Goal: Find specific page/section: Find specific page/section

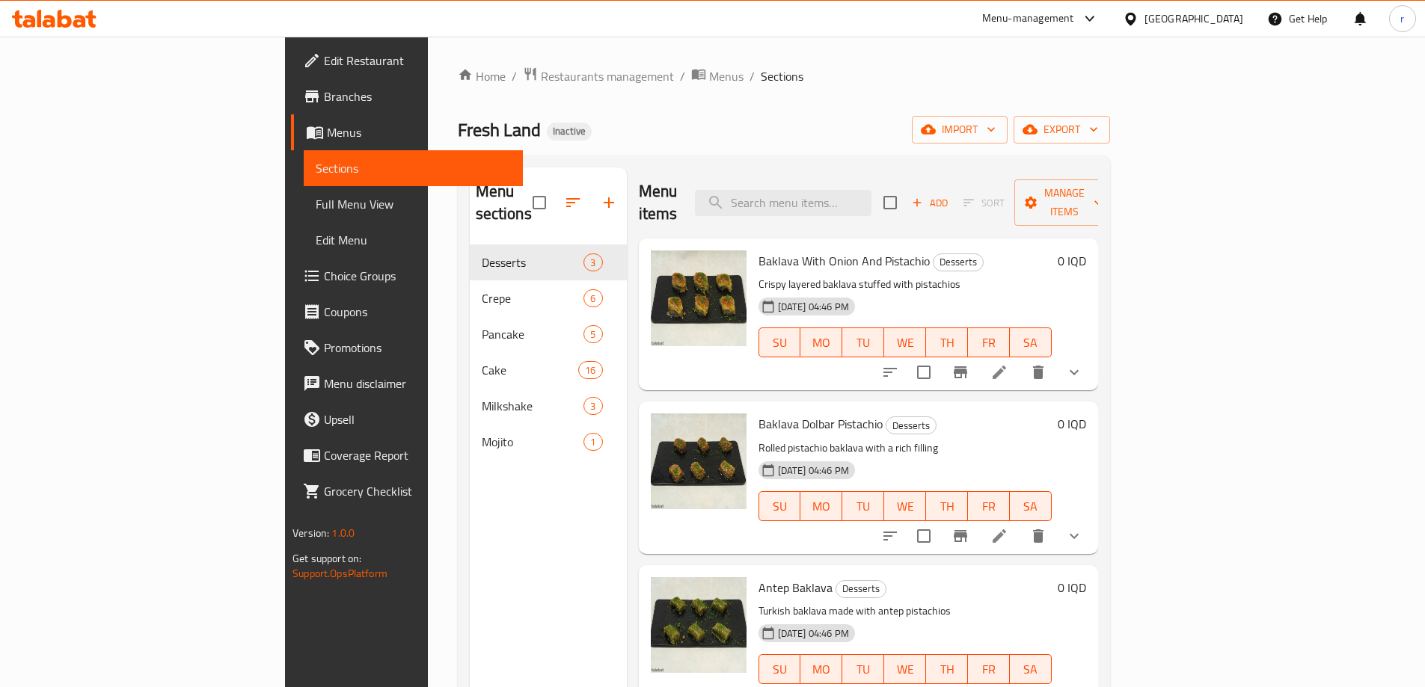
click at [316, 200] on span "Full Menu View" at bounding box center [413, 204] width 195 height 18
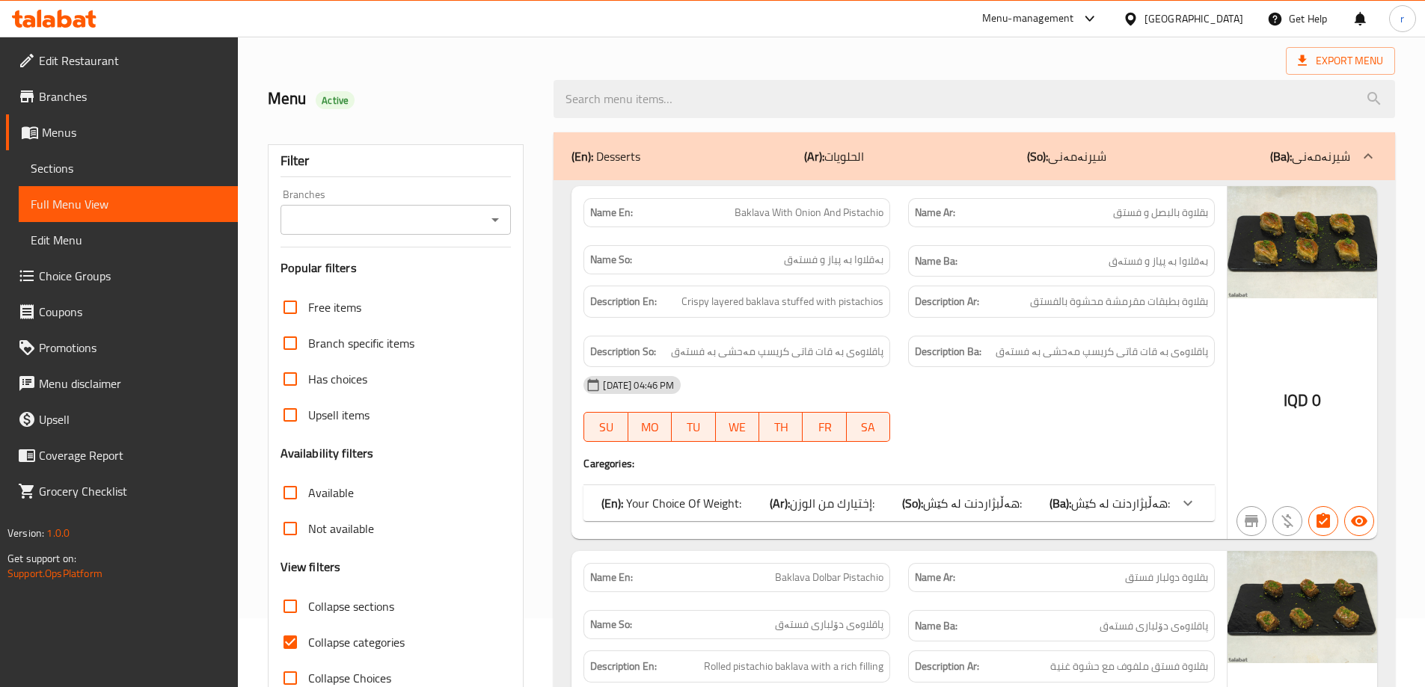
scroll to position [99, 0]
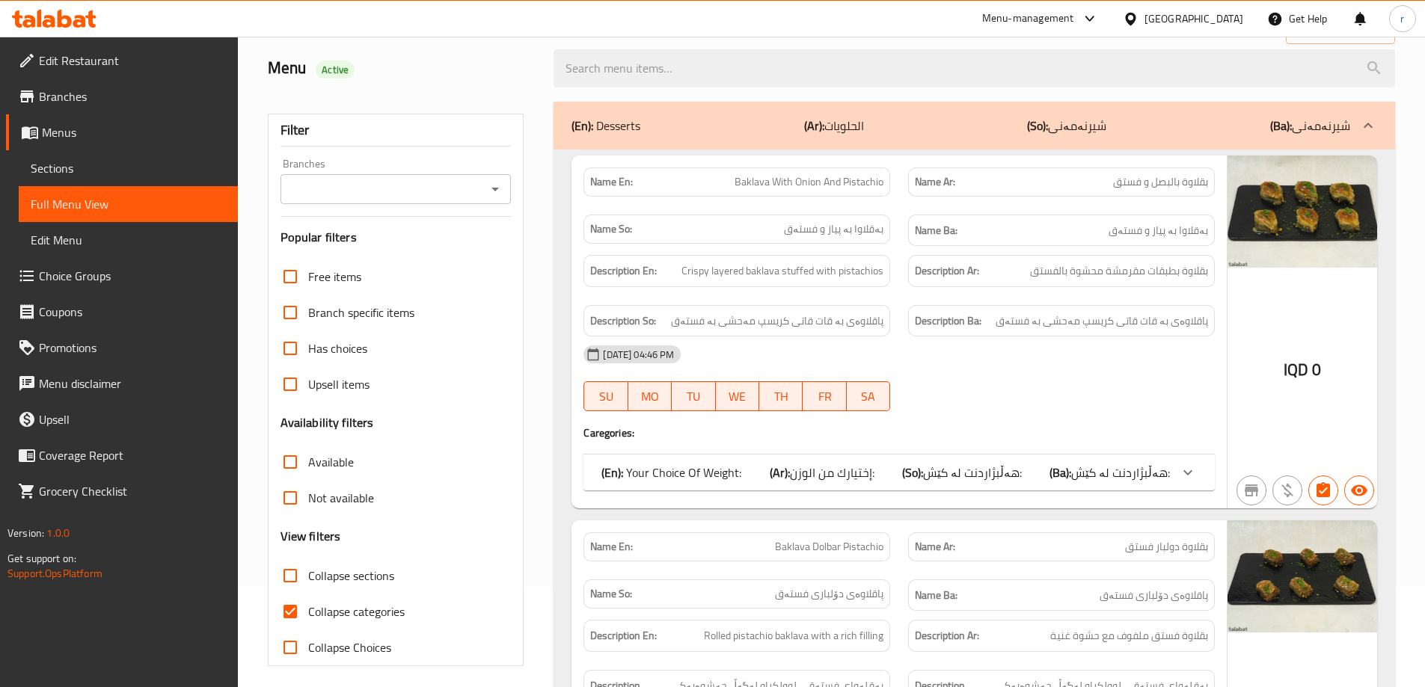
click at [292, 617] on input "Collapse categories" at bounding box center [290, 612] width 36 height 36
checkbox input "false"
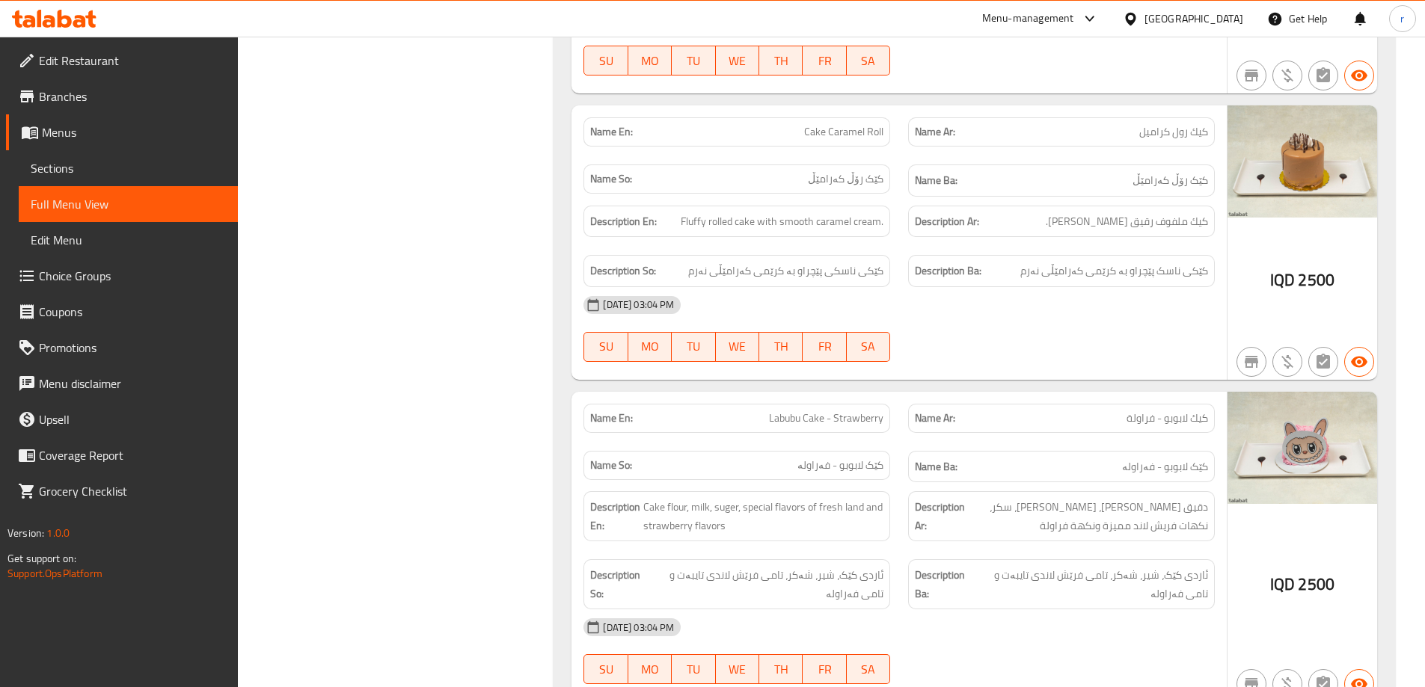
scroll to position [0, 0]
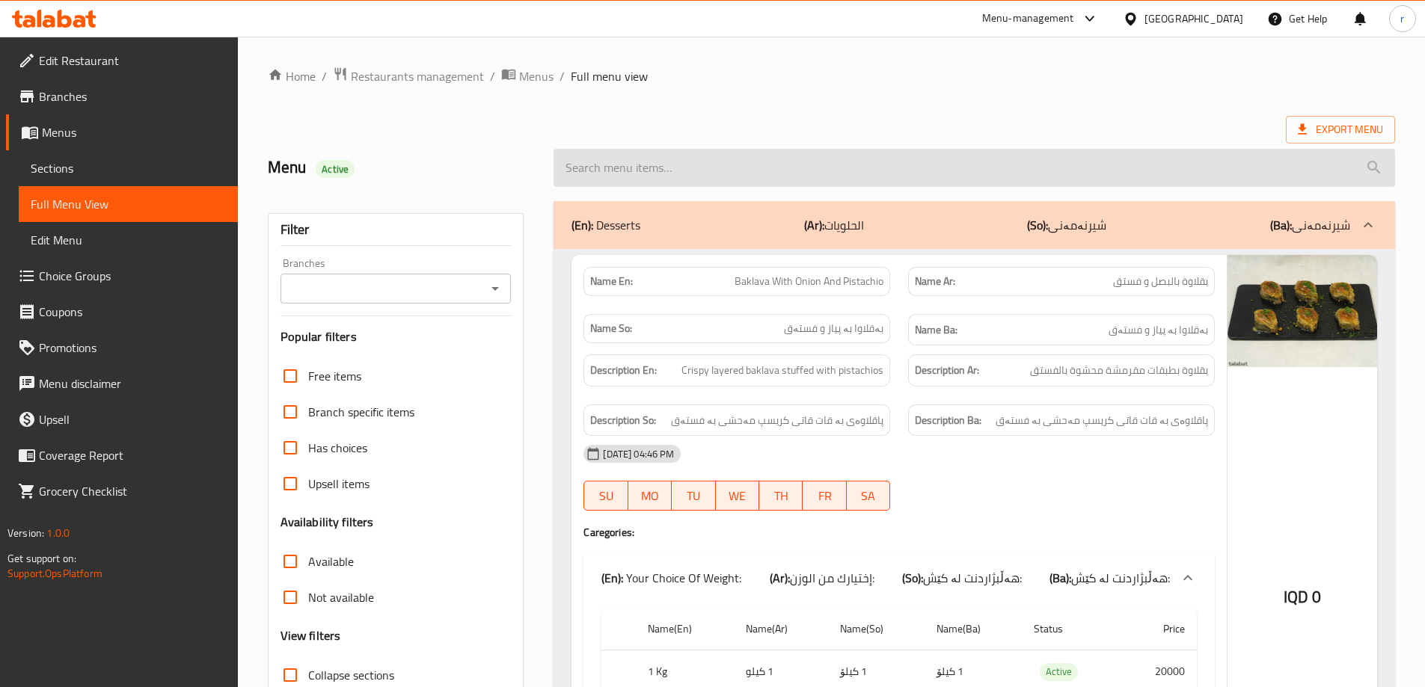
click at [996, 156] on input "search" at bounding box center [973, 168] width 841 height 38
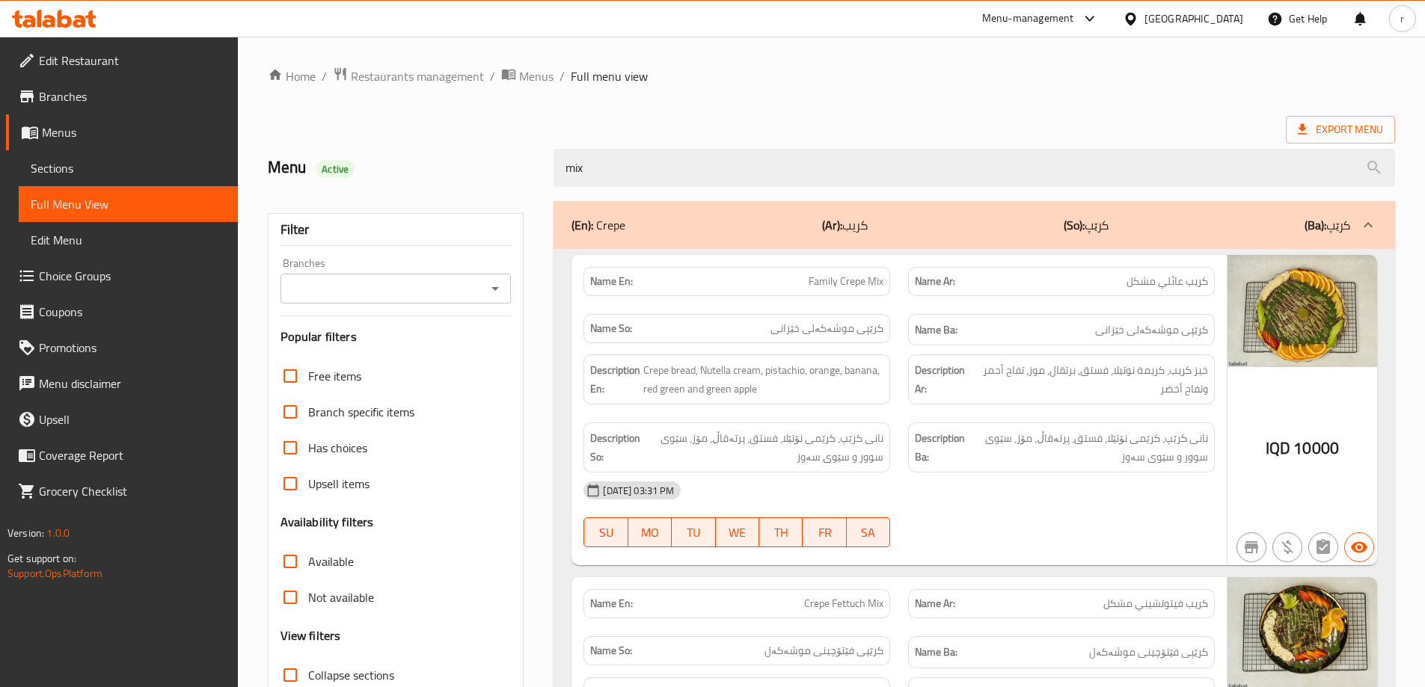
type input "mix"
click at [992, 127] on div "Export Menu" at bounding box center [831, 130] width 1127 height 28
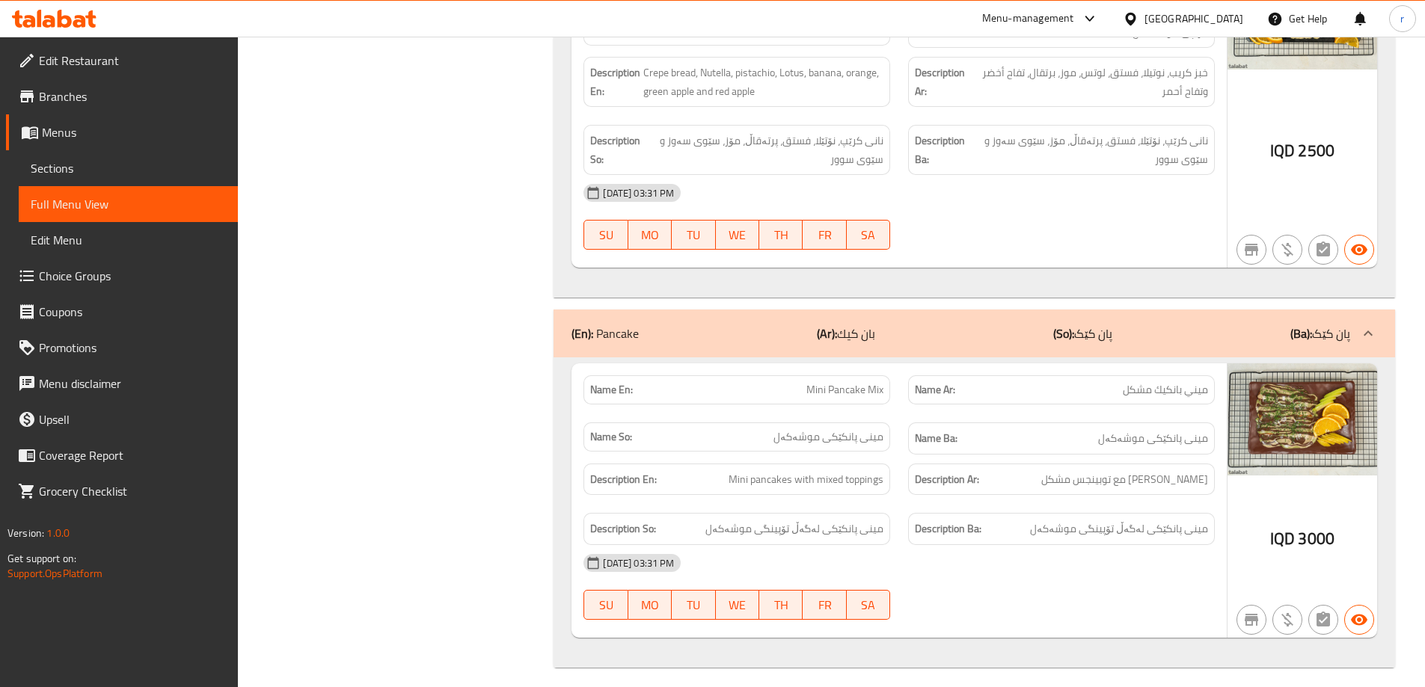
scroll to position [954, 0]
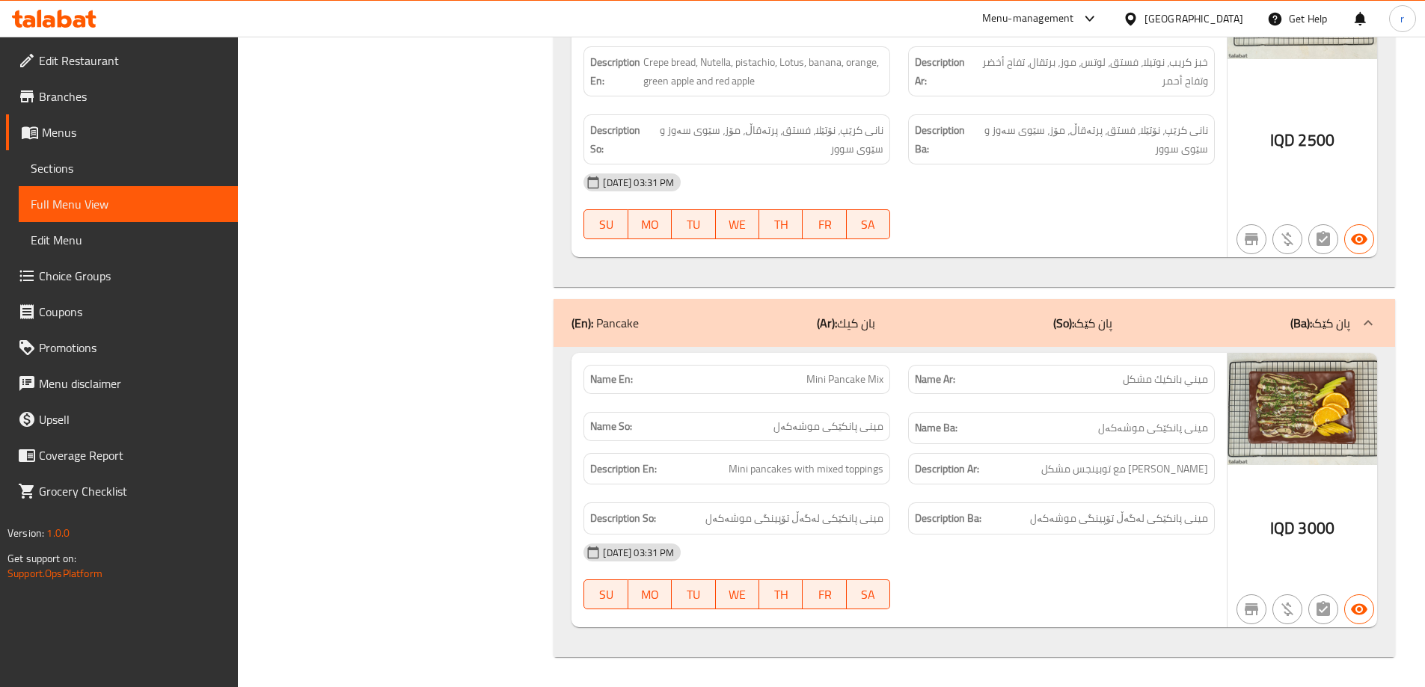
click at [150, 174] on span "Sections" at bounding box center [128, 168] width 195 height 18
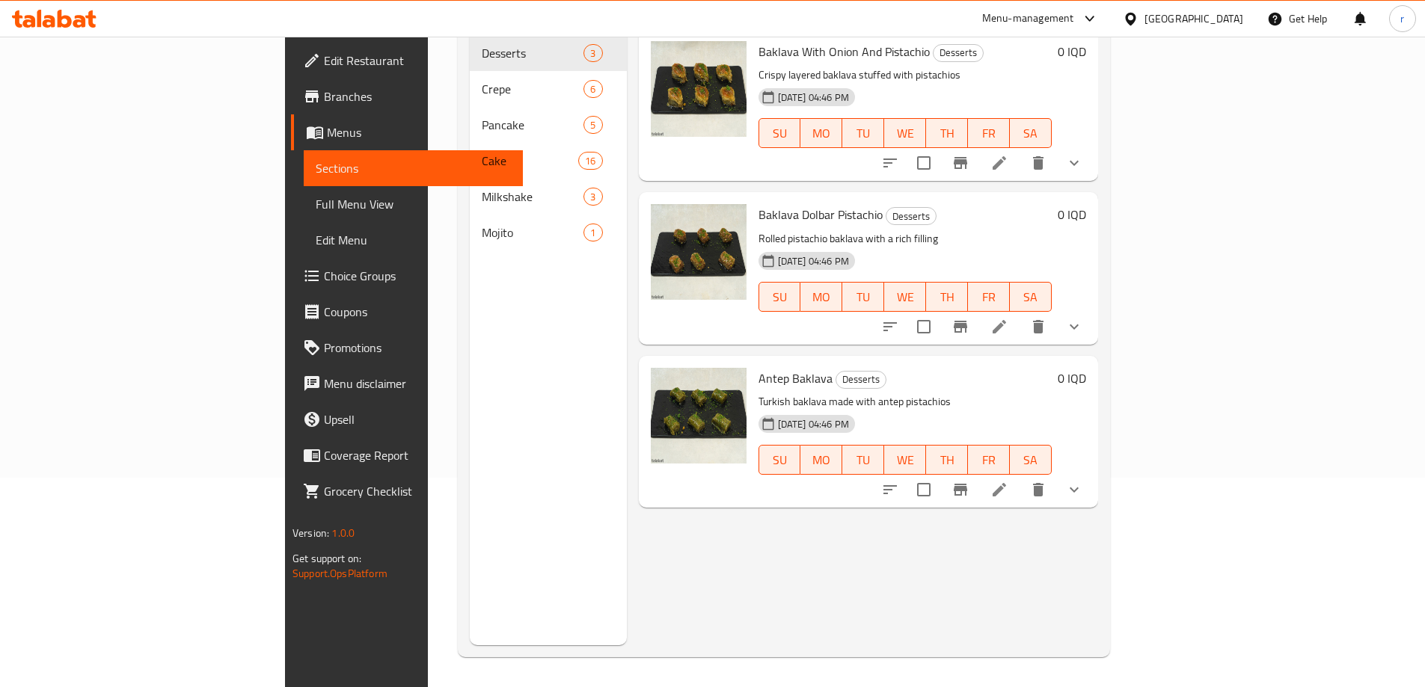
scroll to position [209, 0]
click at [316, 205] on span "Full Menu View" at bounding box center [413, 204] width 195 height 18
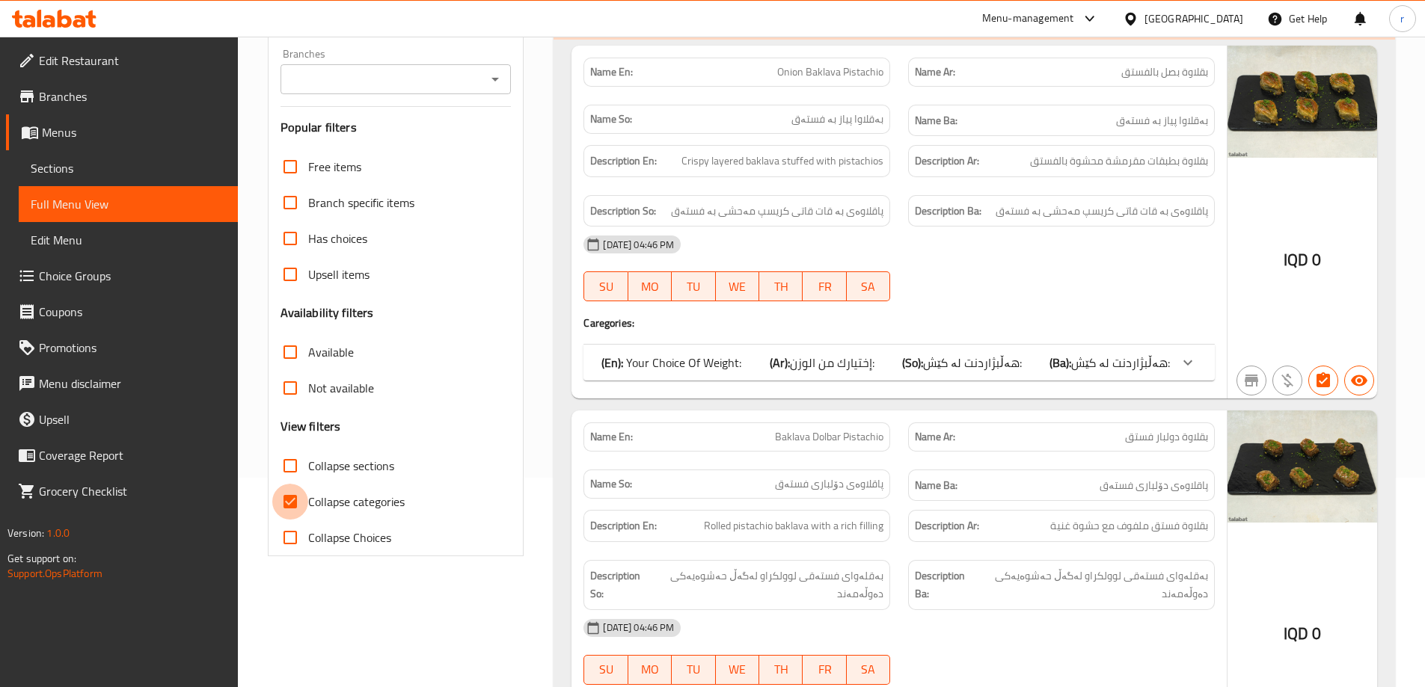
click at [299, 493] on input "Collapse categories" at bounding box center [290, 502] width 36 height 36
checkbox input "false"
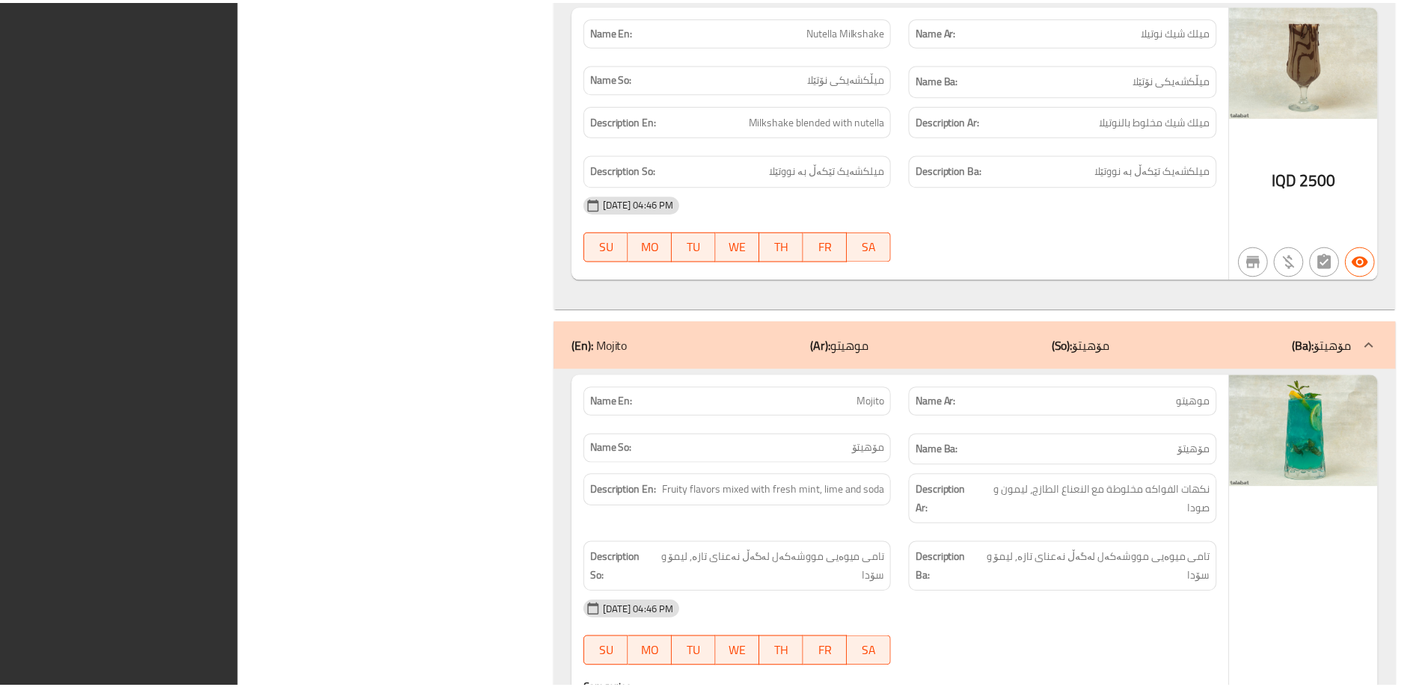
scroll to position [11777, 0]
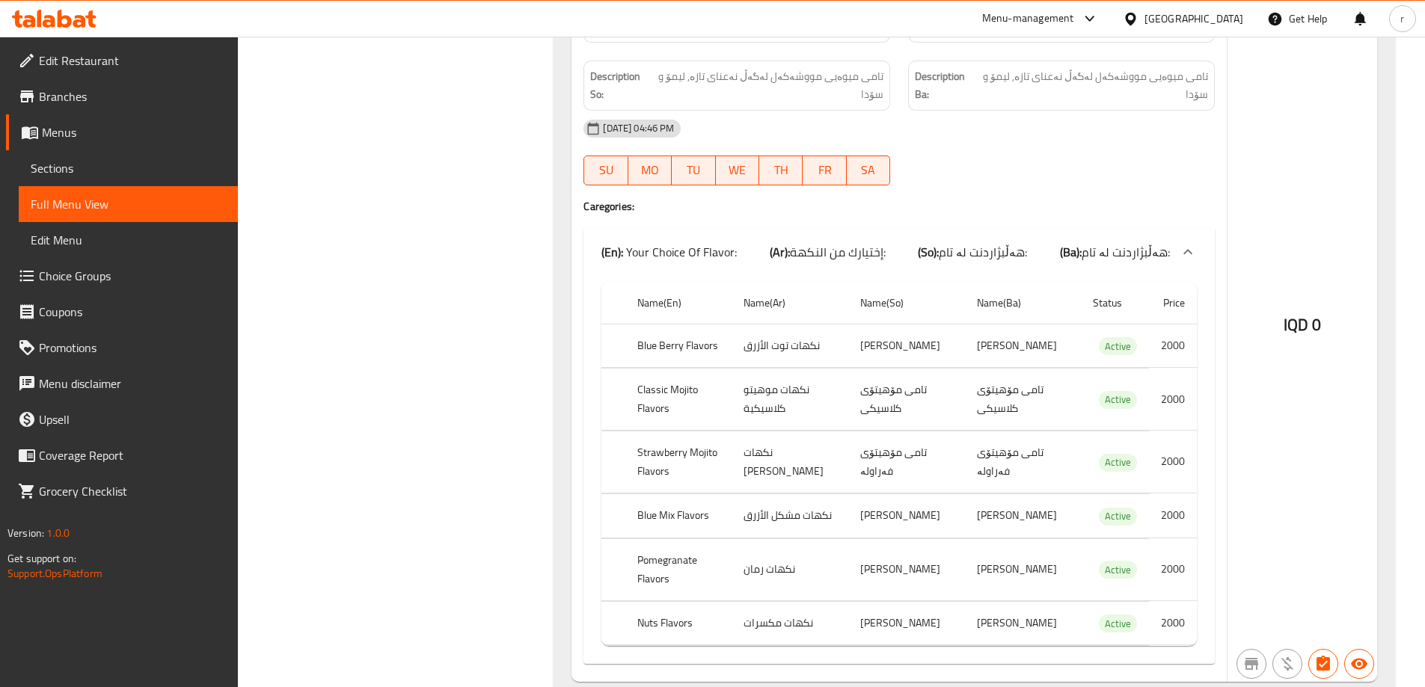
click at [125, 111] on link "Branches" at bounding box center [122, 97] width 232 height 36
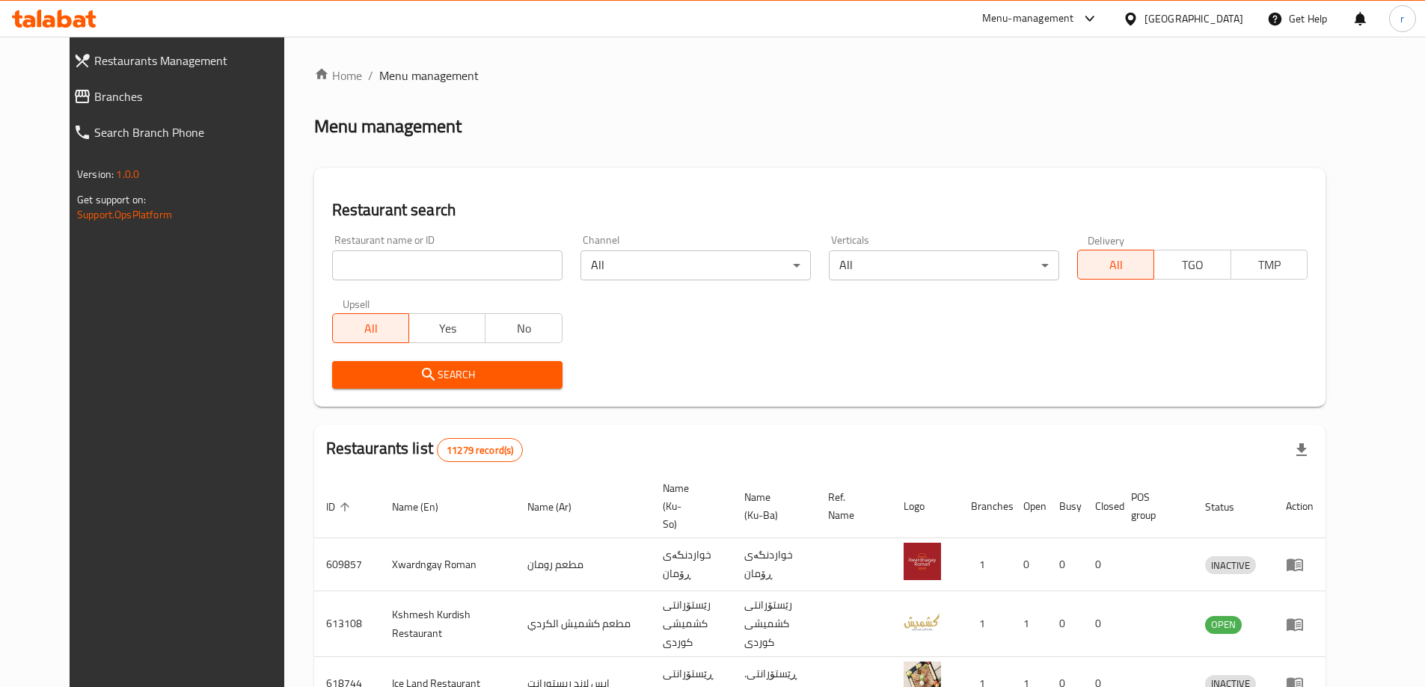
drag, startPoint x: 0, startPoint y: 0, endPoint x: 394, endPoint y: 255, distance: 469.5
click at [394, 255] on input "search" at bounding box center [447, 266] width 230 height 30
paste input "Al Karaz Al Ahmar Fast Food"
click at [344, 382] on span "Search" at bounding box center [447, 375] width 206 height 19
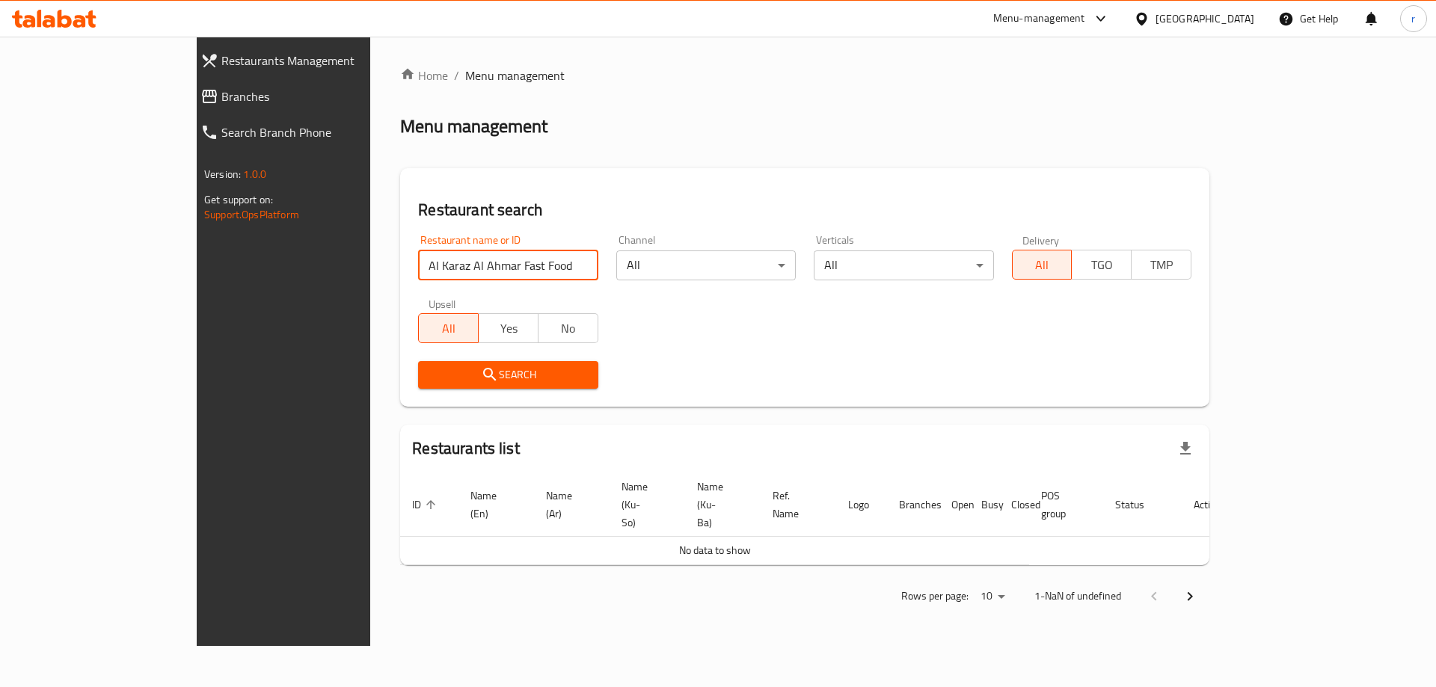
click at [435, 272] on input "Al Karaz Al Ahmar Fast Food" at bounding box center [507, 266] width 179 height 30
click at [442, 260] on input "Al Karaz Al Ahmar Fast Food" at bounding box center [507, 266] width 179 height 30
type input "Al Karaz Al Ahmar Fast"
click button "Search" at bounding box center [507, 375] width 179 height 28
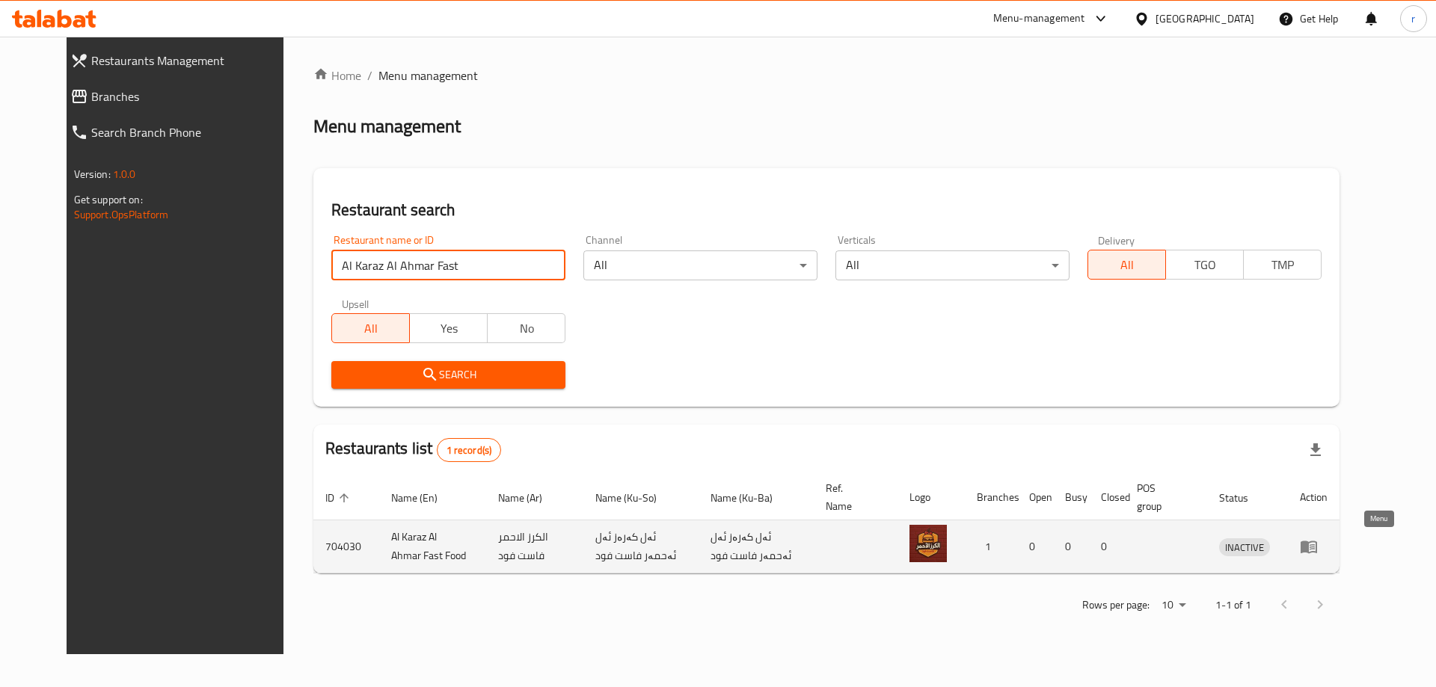
click at [1317, 552] on icon "enhanced table" at bounding box center [1309, 547] width 16 height 13
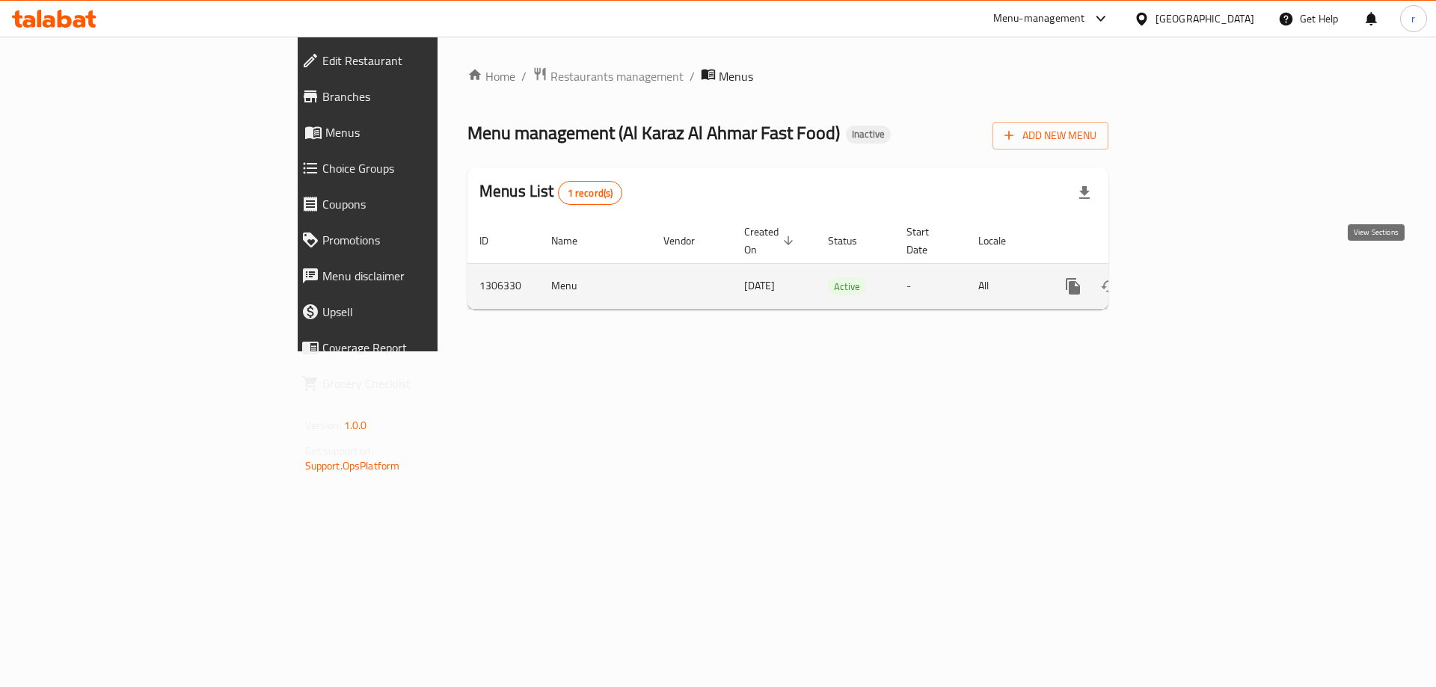
click at [1190, 277] on icon "enhanced table" at bounding box center [1181, 286] width 18 height 18
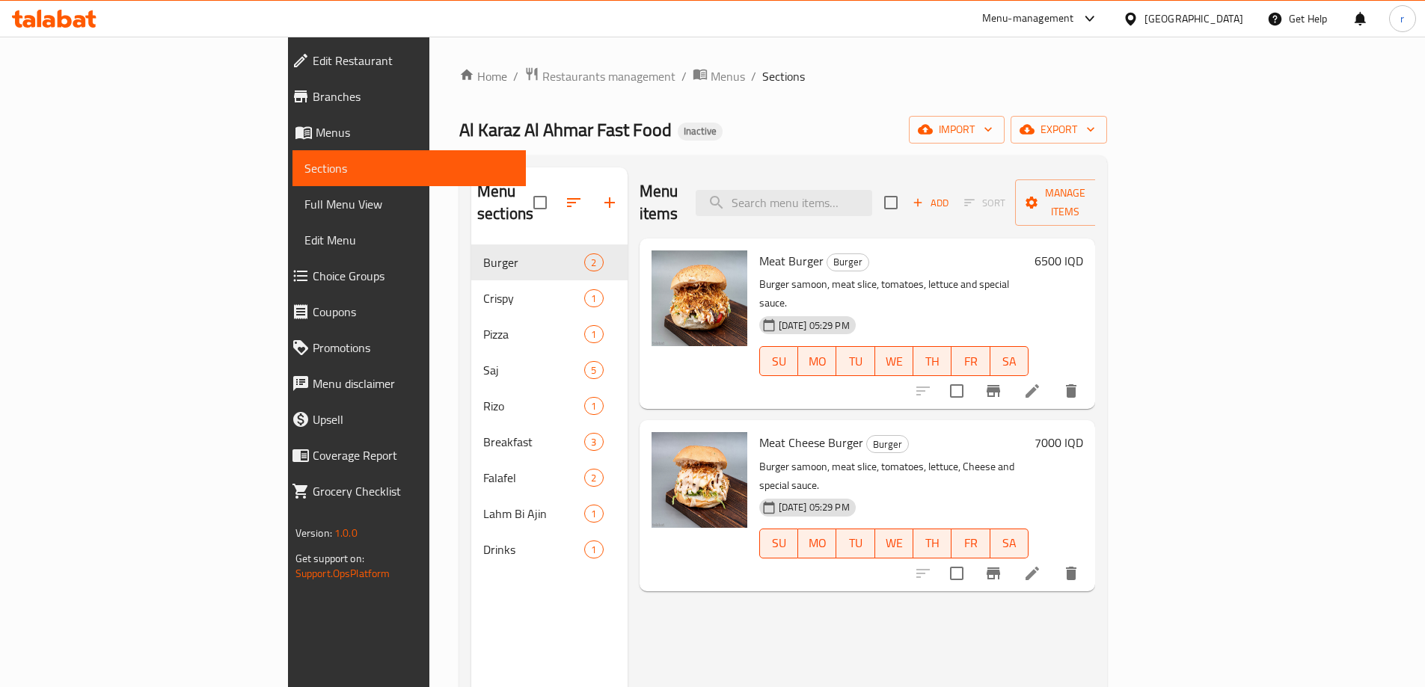
drag, startPoint x: 135, startPoint y: 207, endPoint x: 144, endPoint y: 207, distance: 8.2
click at [304, 208] on span "Full Menu View" at bounding box center [408, 204] width 209 height 18
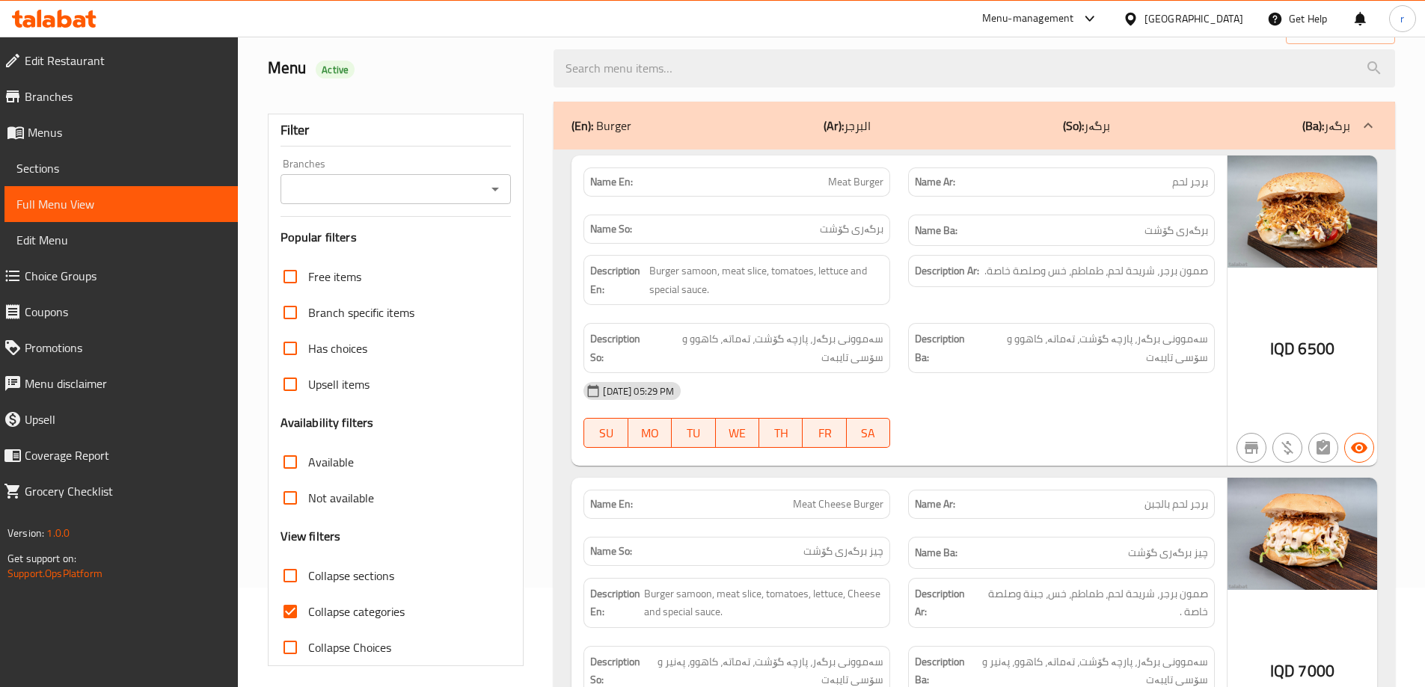
scroll to position [399, 0]
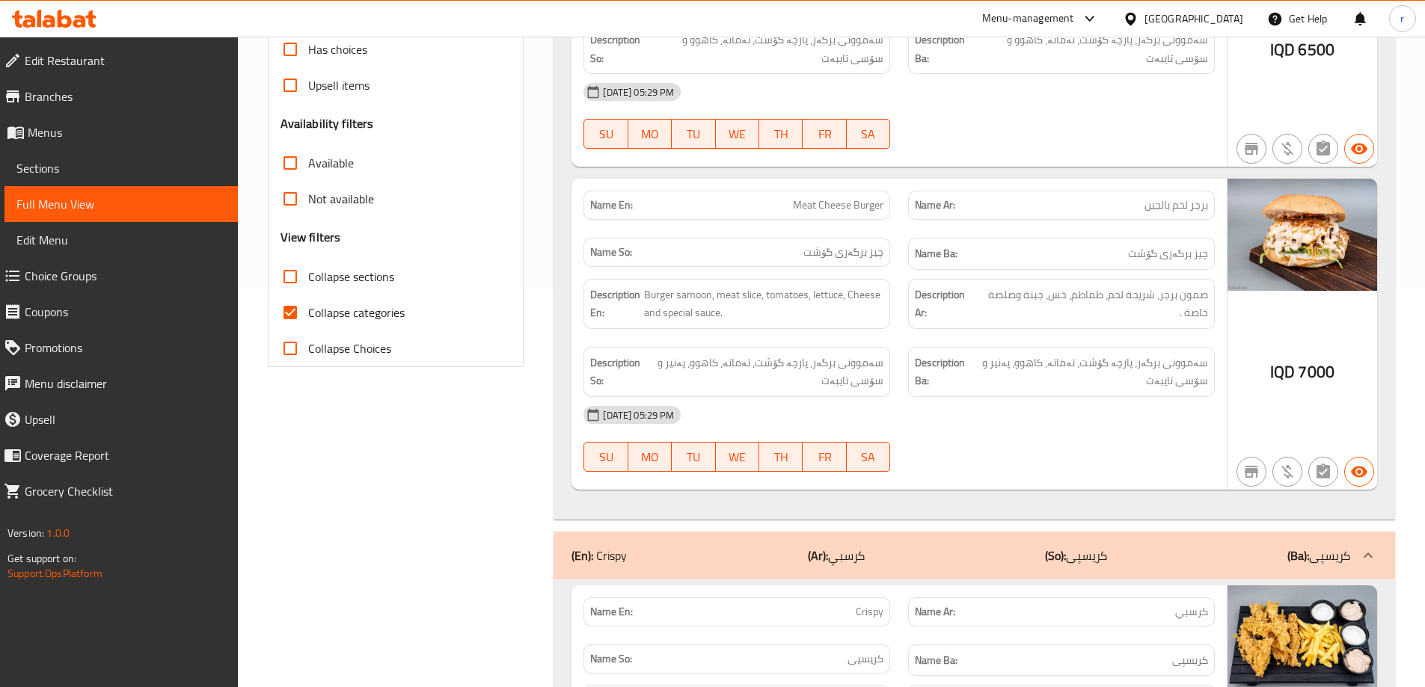
click at [299, 311] on input "Collapse categories" at bounding box center [290, 313] width 36 height 36
checkbox input "false"
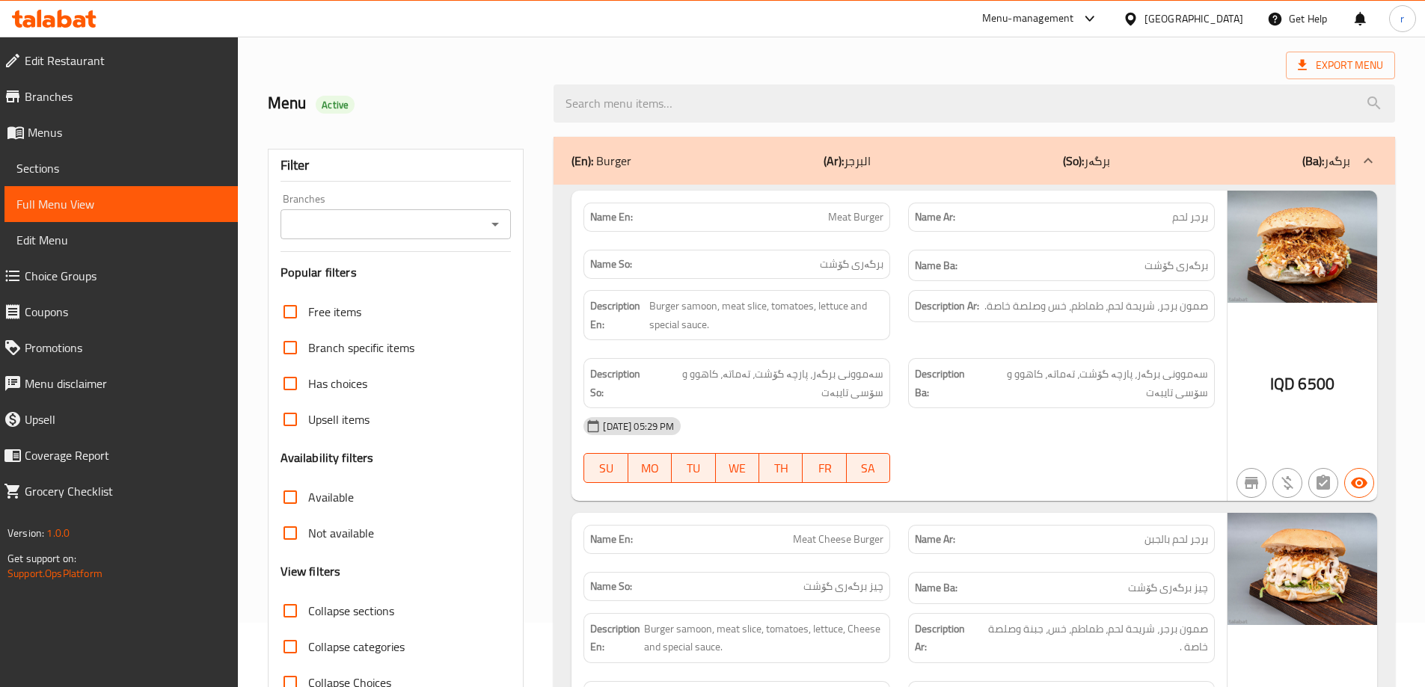
scroll to position [0, 0]
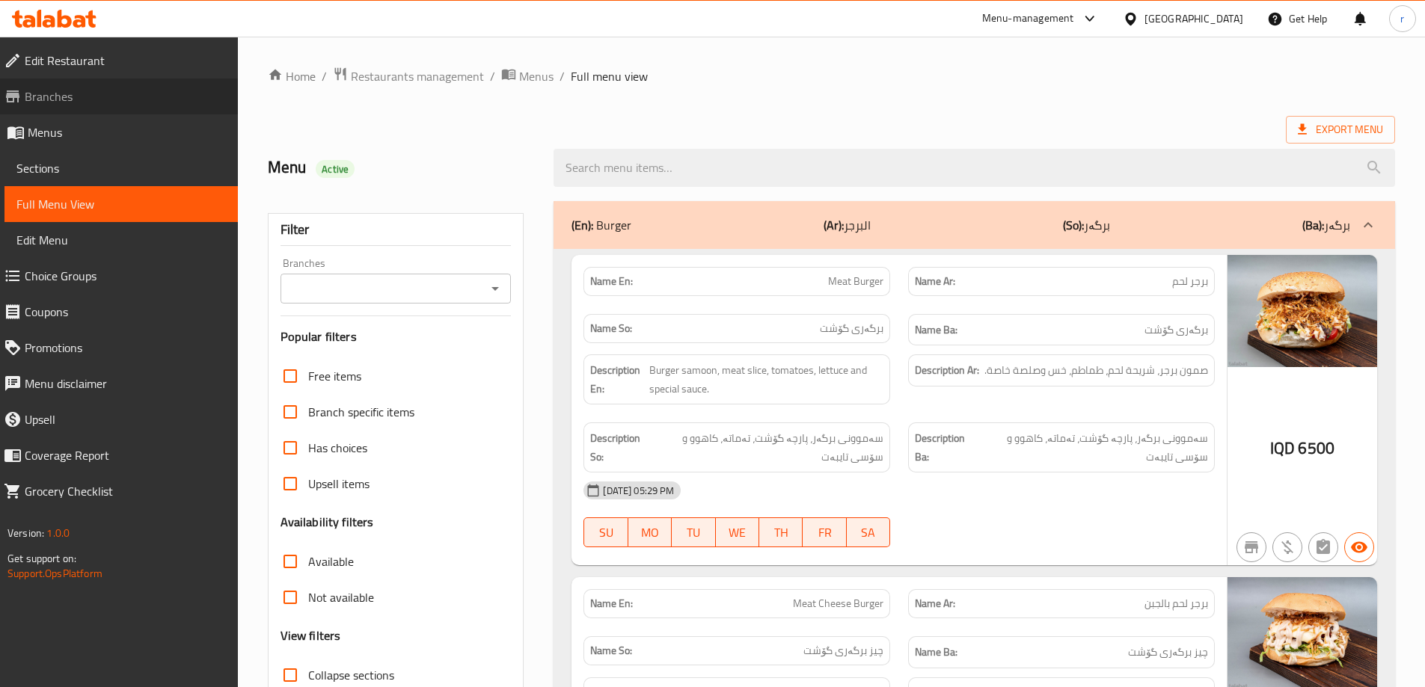
click at [163, 101] on span "Branches" at bounding box center [125, 97] width 201 height 18
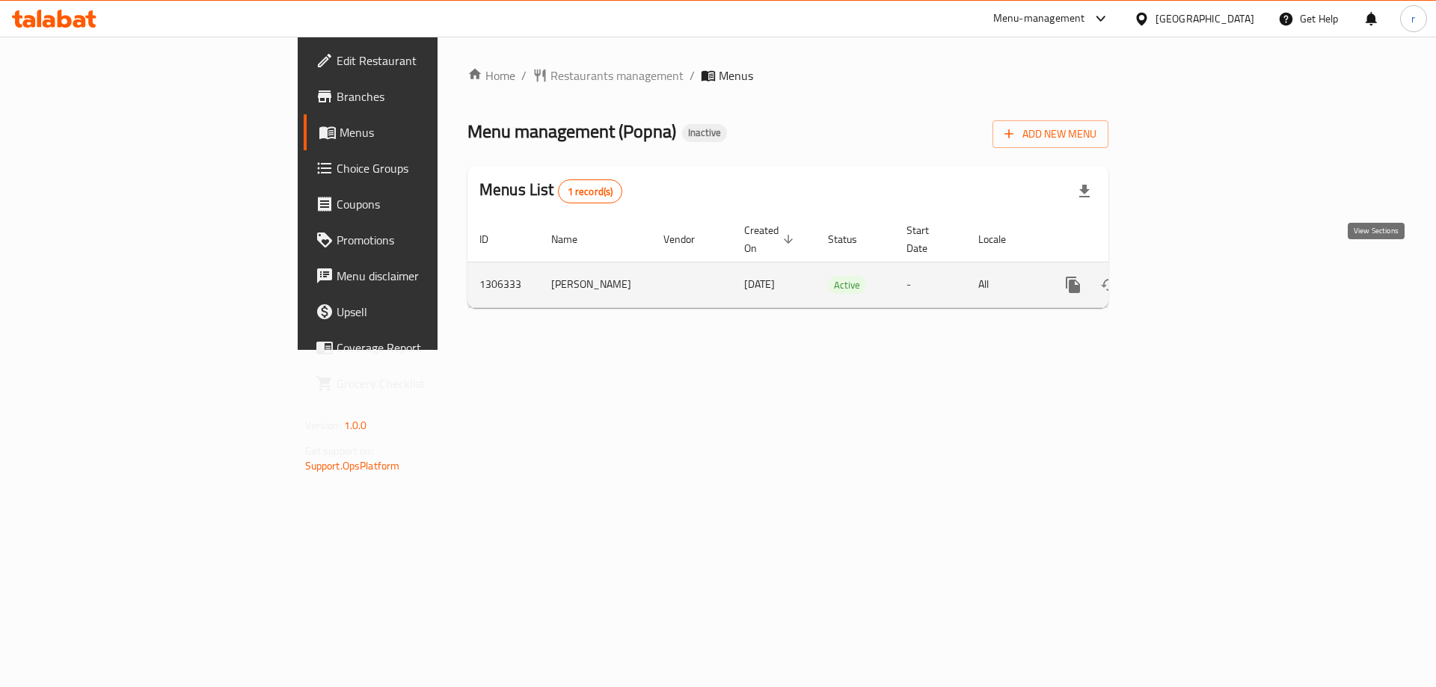
click at [1190, 276] on icon "enhanced table" at bounding box center [1181, 285] width 18 height 18
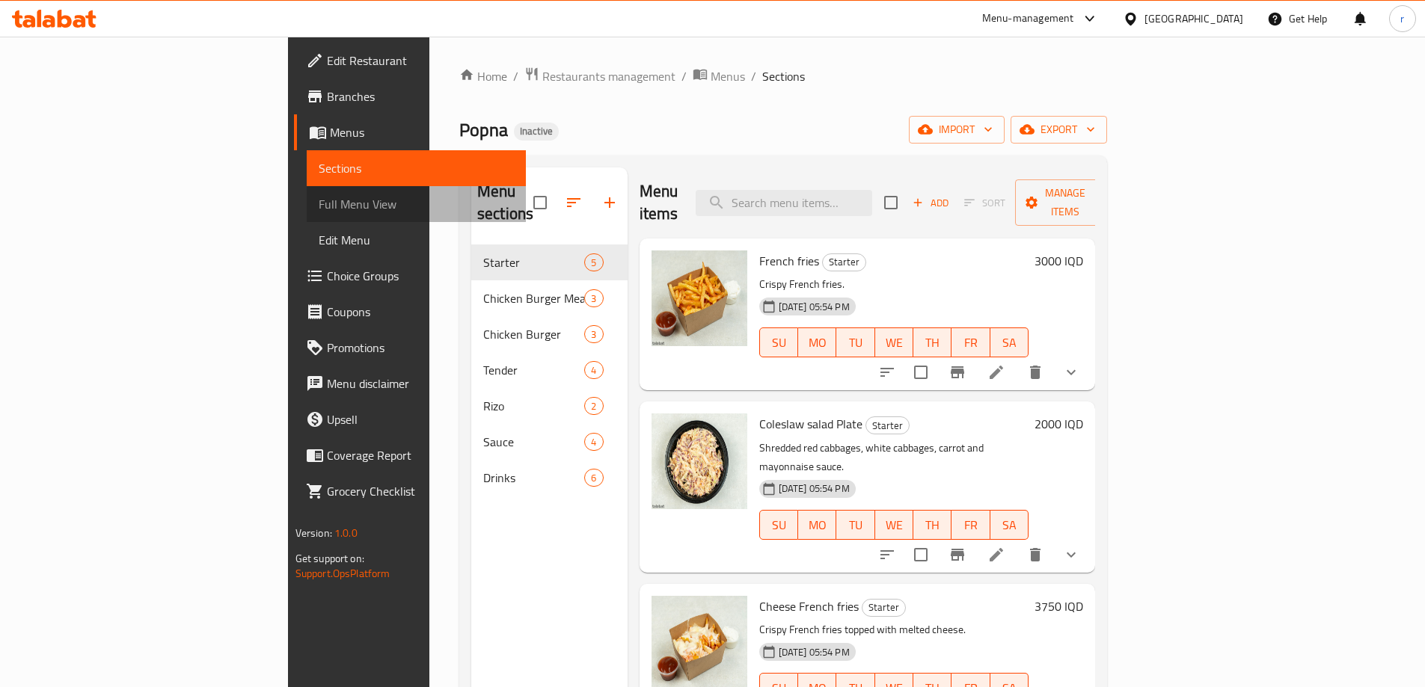
click at [319, 205] on span "Full Menu View" at bounding box center [416, 204] width 195 height 18
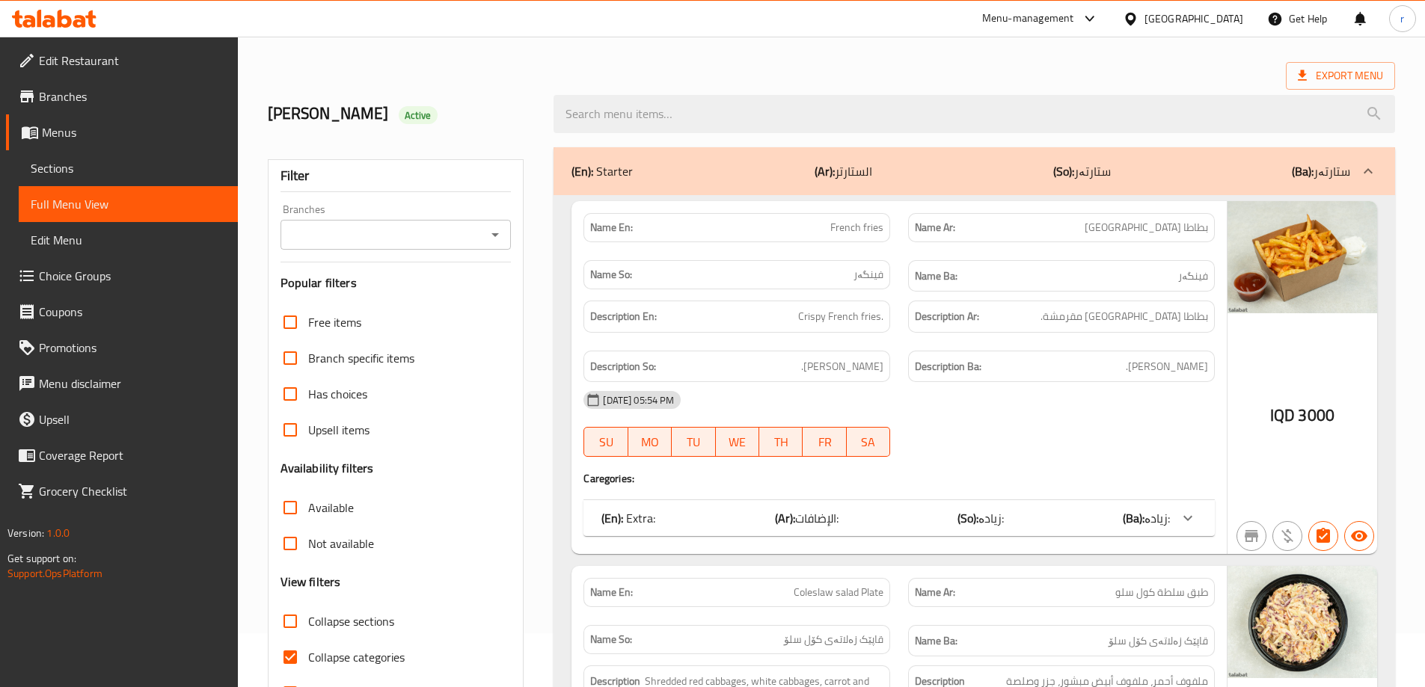
scroll to position [99, 0]
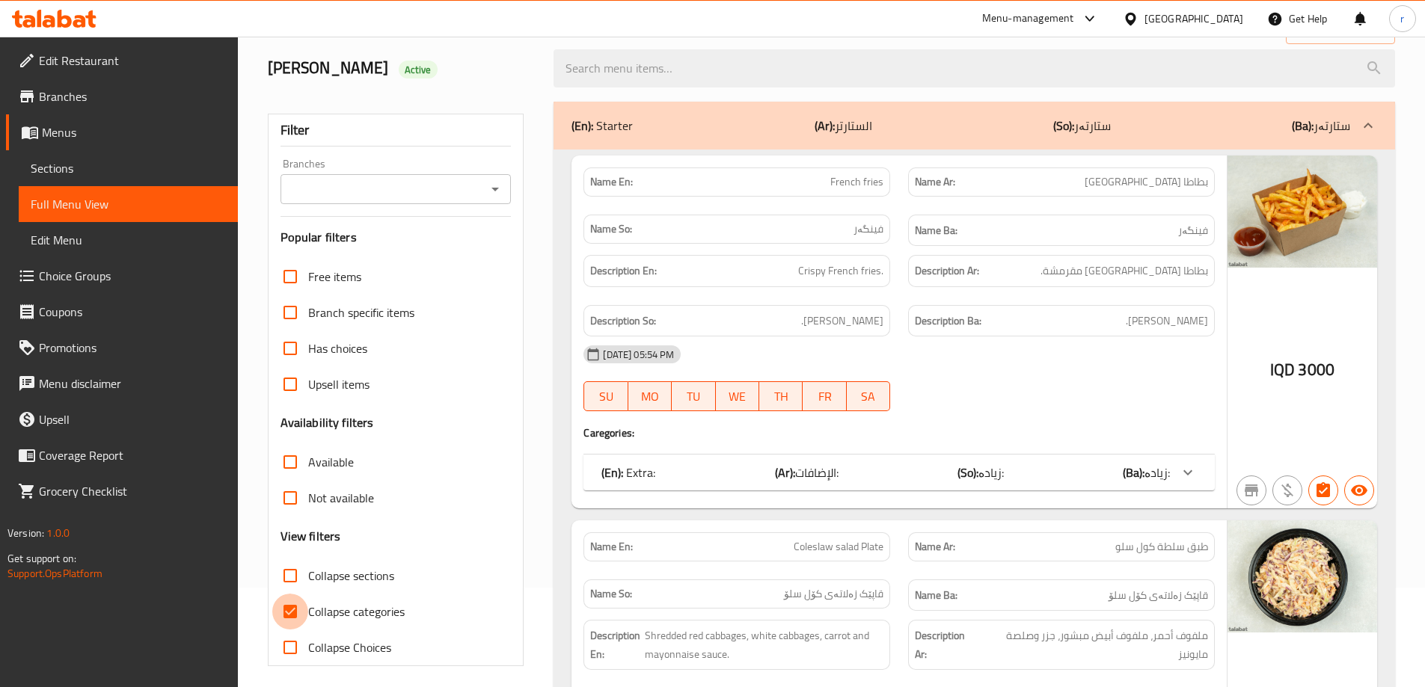
click at [299, 619] on input "Collapse categories" at bounding box center [290, 612] width 36 height 36
checkbox input "false"
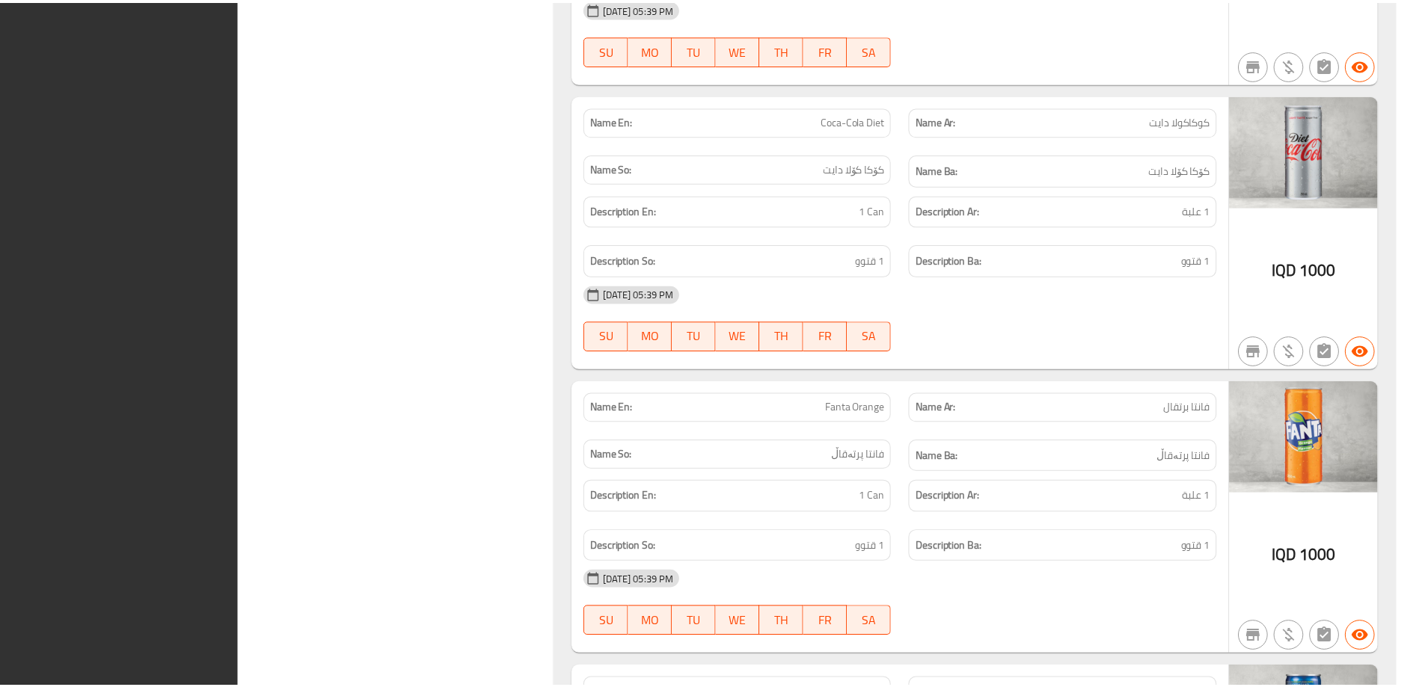
scroll to position [19321, 0]
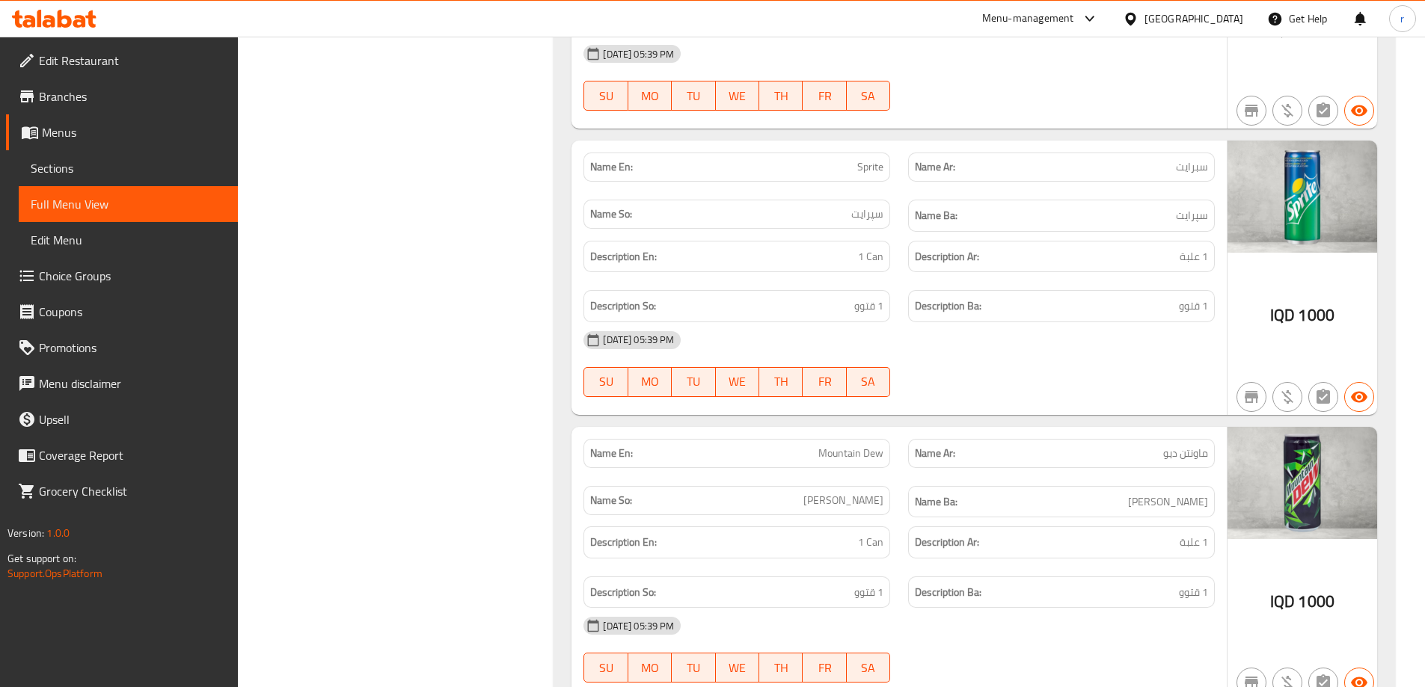
drag, startPoint x: 138, startPoint y: 110, endPoint x: 203, endPoint y: 102, distance: 65.6
click at [138, 109] on link "Branches" at bounding box center [122, 97] width 232 height 36
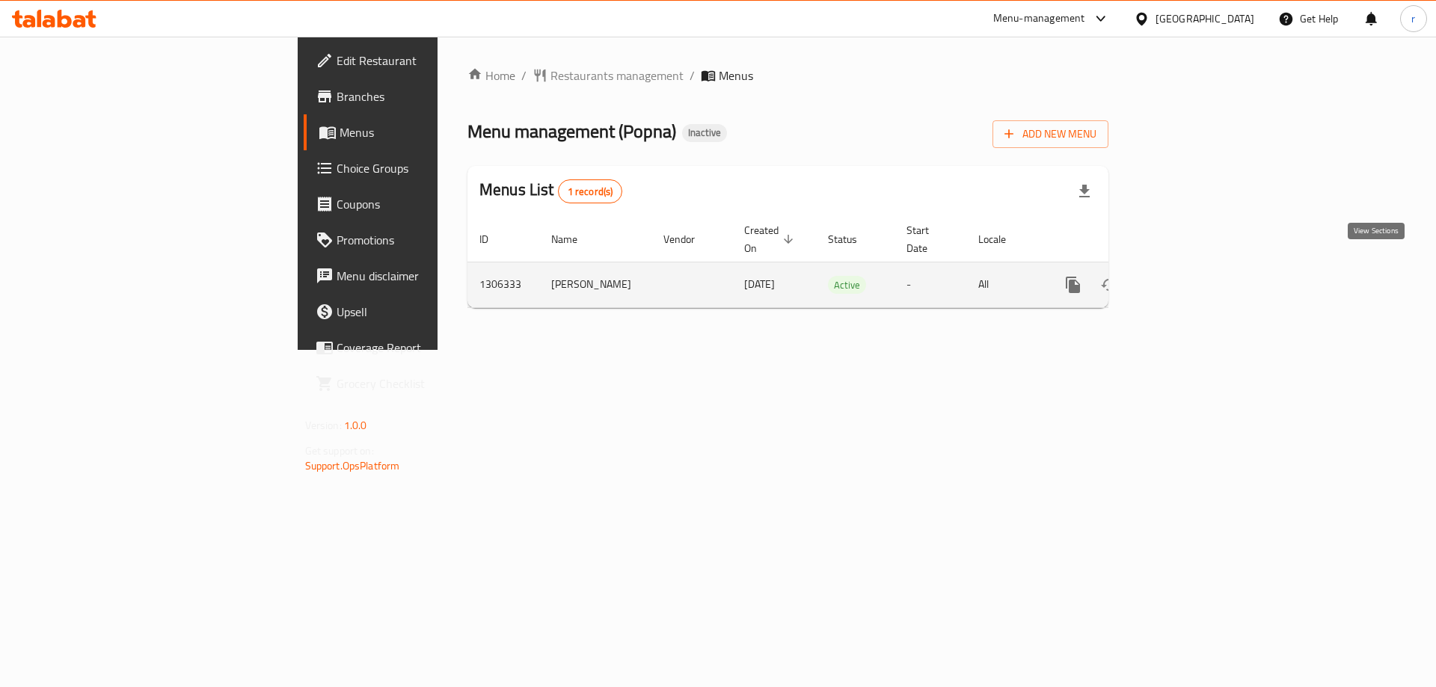
click at [1190, 276] on icon "enhanced table" at bounding box center [1181, 285] width 18 height 18
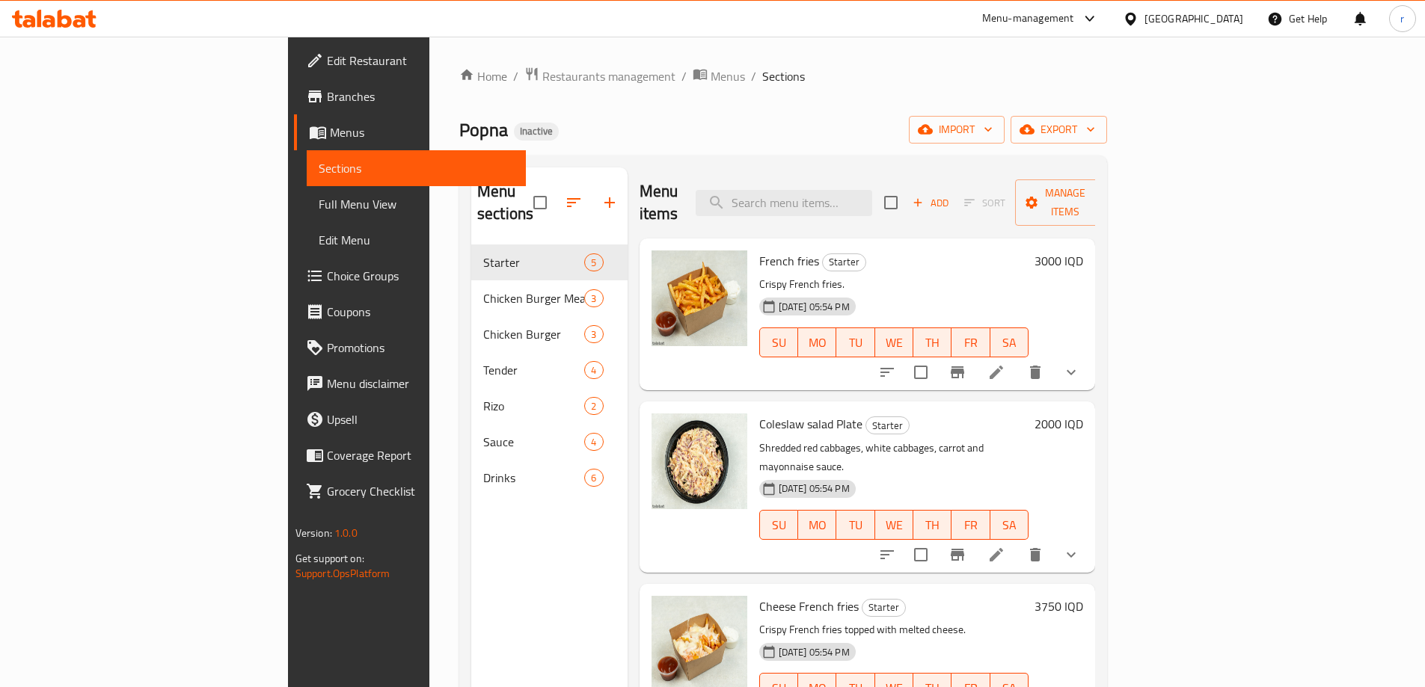
click at [319, 204] on span "Full Menu View" at bounding box center [416, 204] width 195 height 18
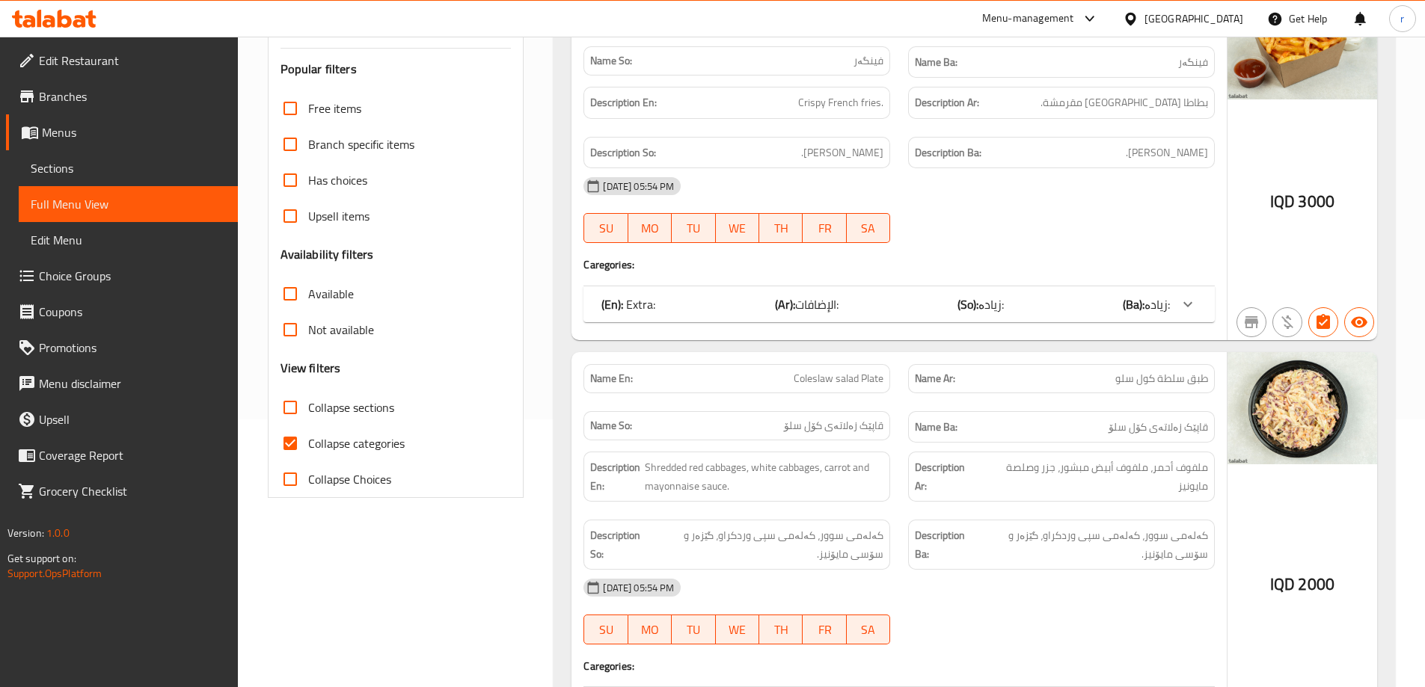
scroll to position [299, 0]
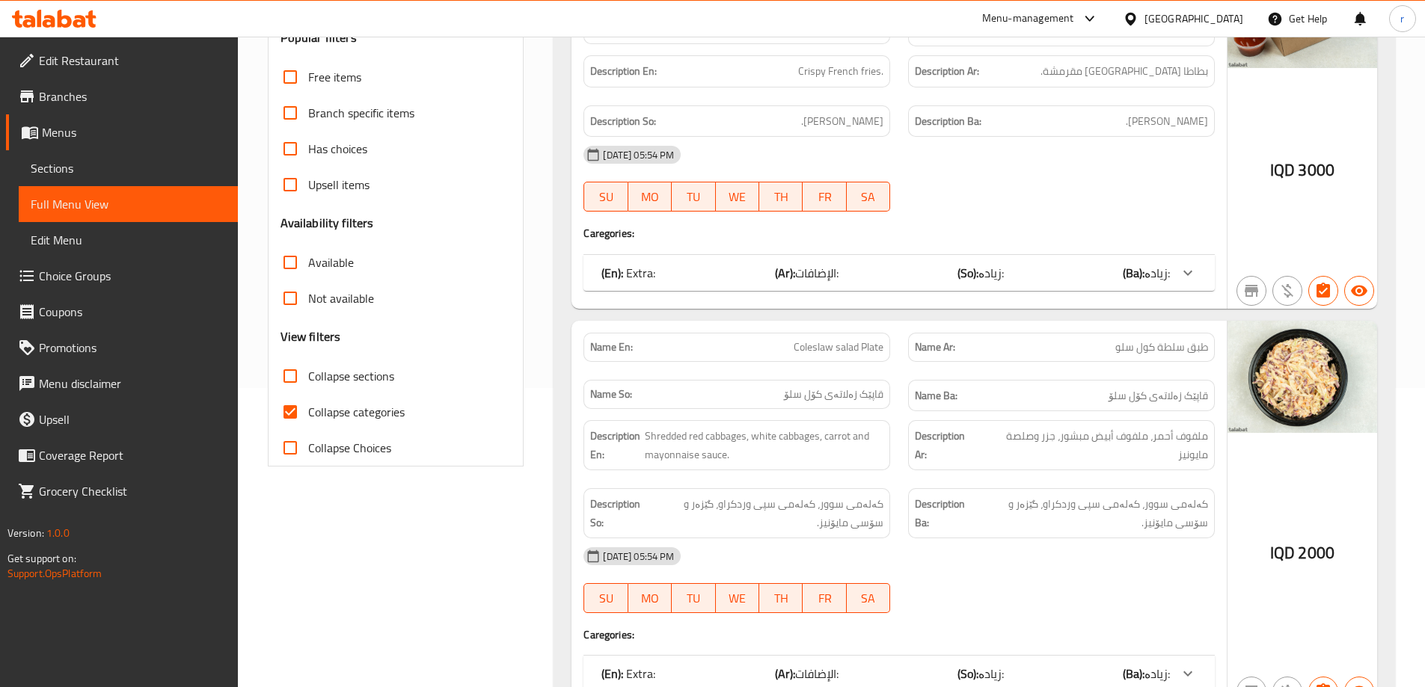
click at [289, 368] on input "Collapse sections" at bounding box center [290, 376] width 36 height 36
checkbox input "true"
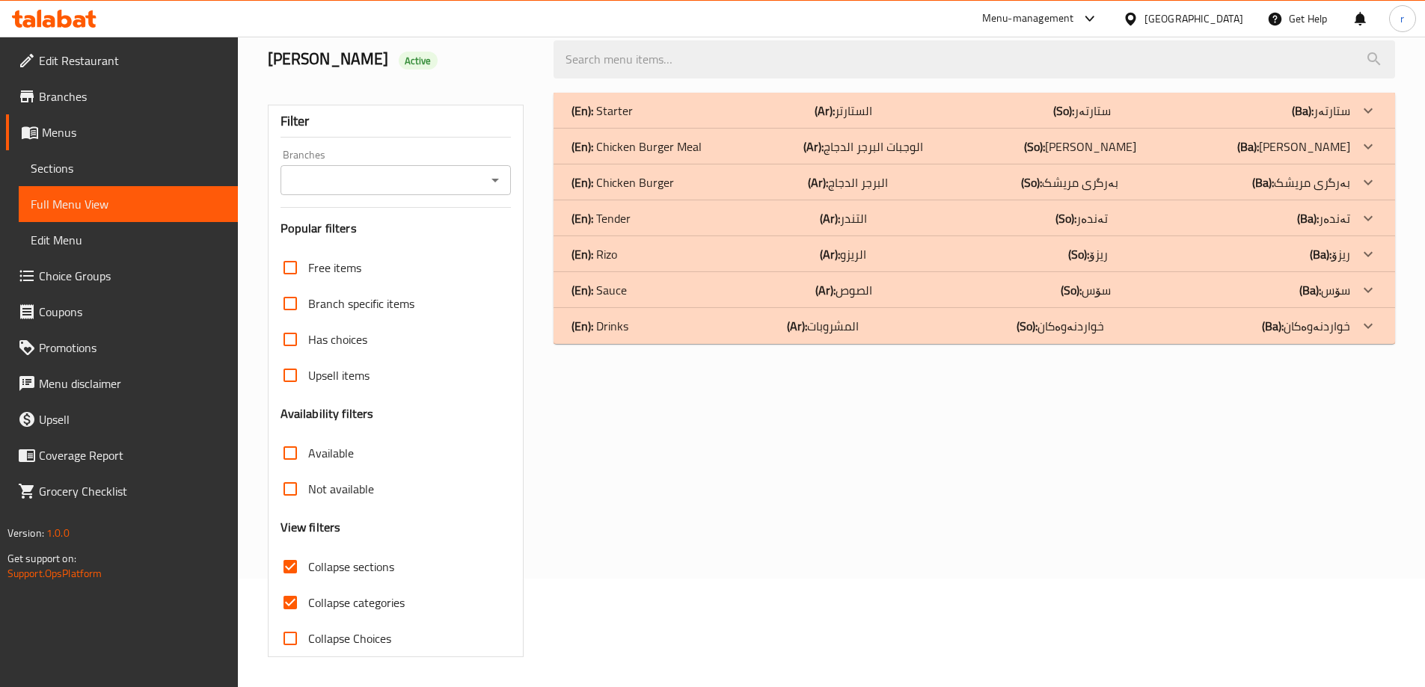
scroll to position [108, 0]
click at [298, 604] on input "Collapse categories" at bounding box center [290, 603] width 36 height 36
checkbox input "false"
click at [618, 120] on p "(En): Chicken Burger" at bounding box center [601, 111] width 61 height 18
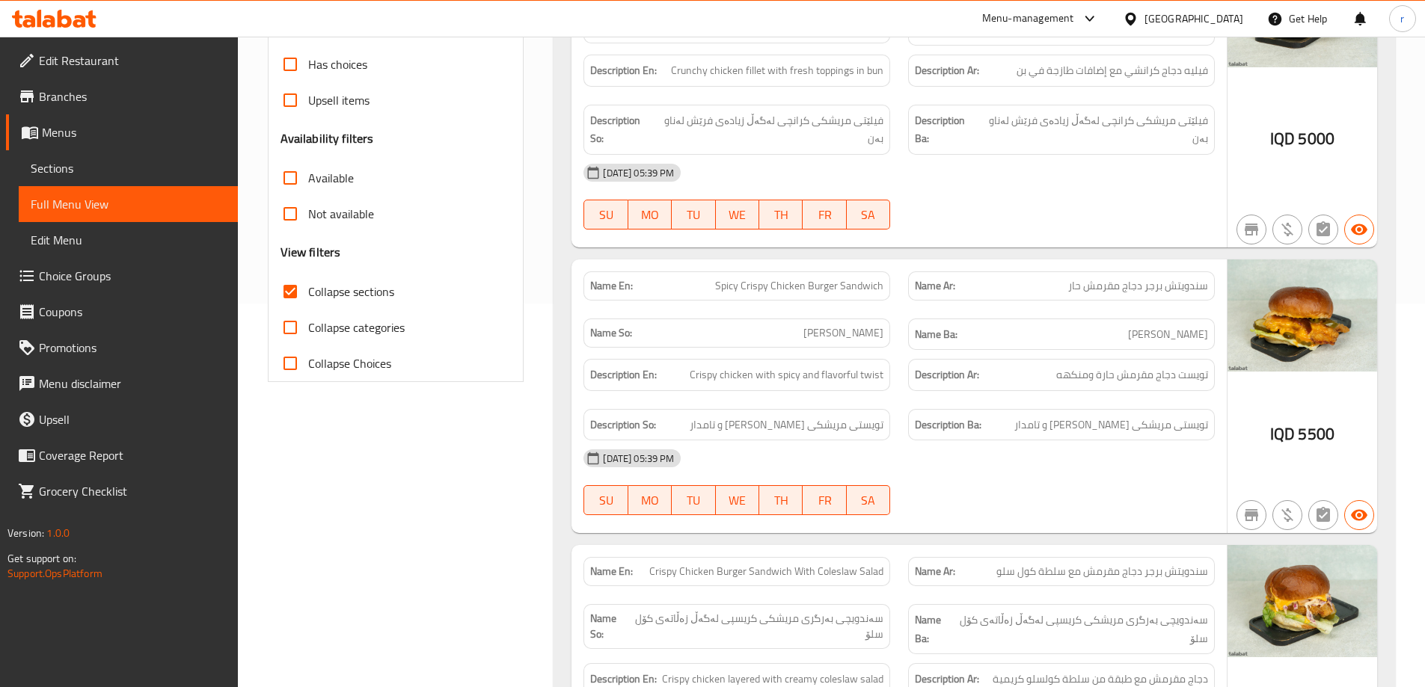
scroll to position [507, 0]
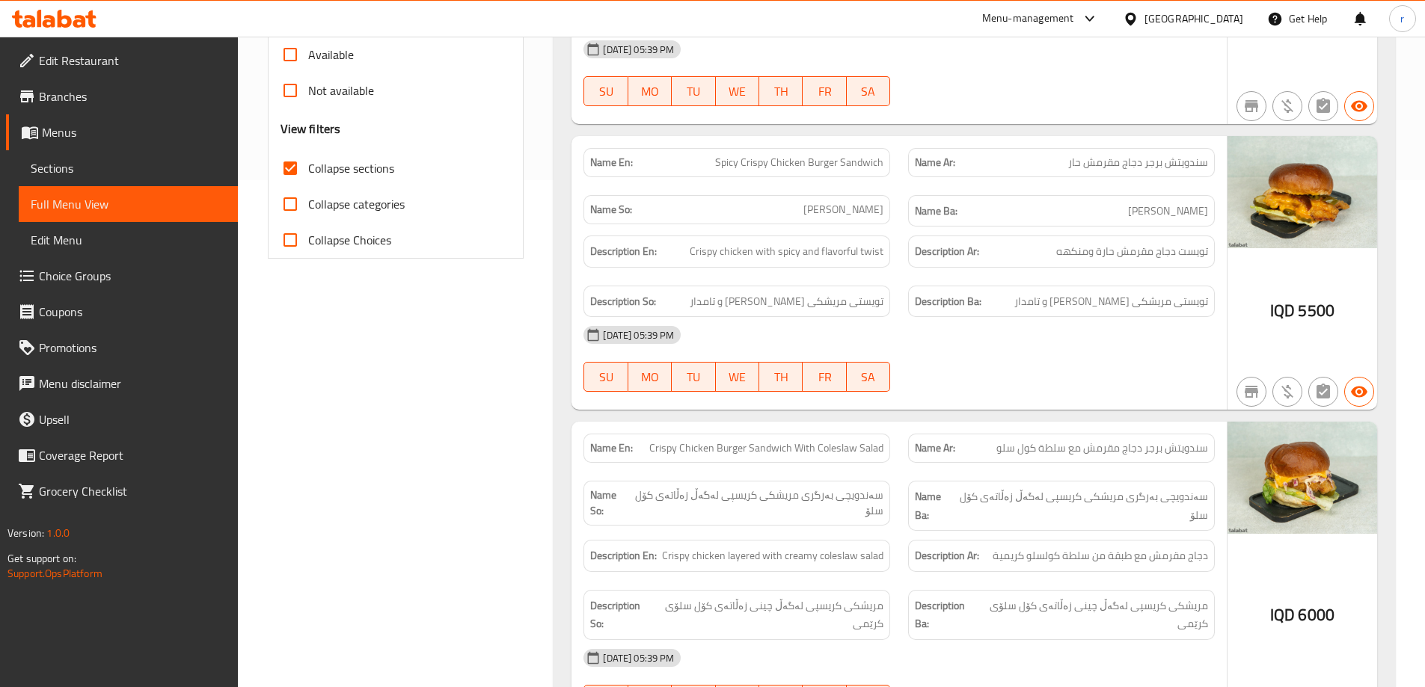
click at [94, 11] on icon at bounding box center [54, 19] width 85 height 18
